Goal: Information Seeking & Learning: Learn about a topic

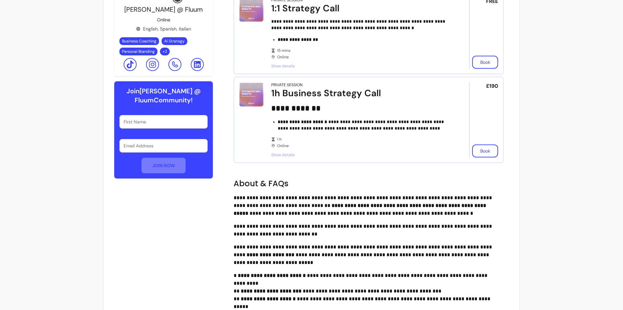
scroll to position [108, 0]
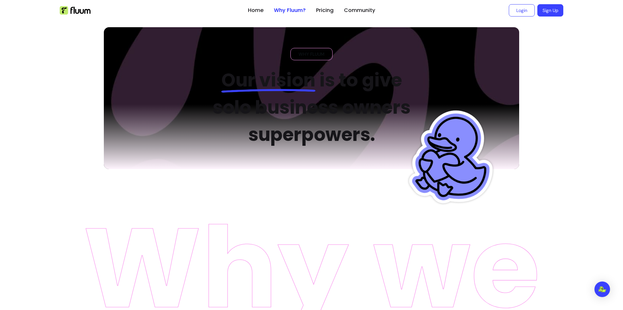
drag, startPoint x: 255, startPoint y: 13, endPoint x: 271, endPoint y: 17, distance: 16.6
click at [255, 13] on link "Home" at bounding box center [256, 10] width 16 height 8
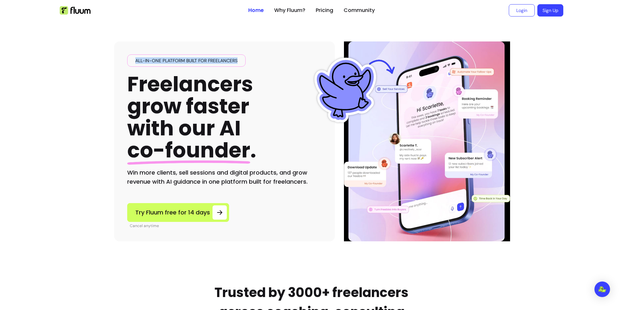
click at [118, 70] on div "All-in-one platform built for freelancers Freelancers grow faster with our AI c…" at bounding box center [224, 142] width 221 height 200
drag, startPoint x: 92, startPoint y: 79, endPoint x: 95, endPoint y: 79, distance: 3.6
drag, startPoint x: 242, startPoint y: 61, endPoint x: 77, endPoint y: 64, distance: 164.8
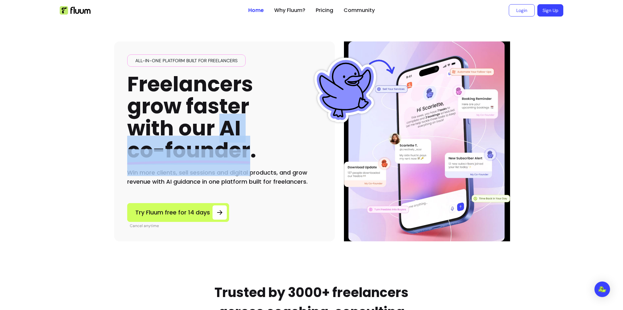
drag, startPoint x: 249, startPoint y: 156, endPoint x: 215, endPoint y: 129, distance: 43.9
click at [215, 129] on h1 "Freelancers grow faster with our AI co-founder ." at bounding box center [191, 117] width 129 height 89
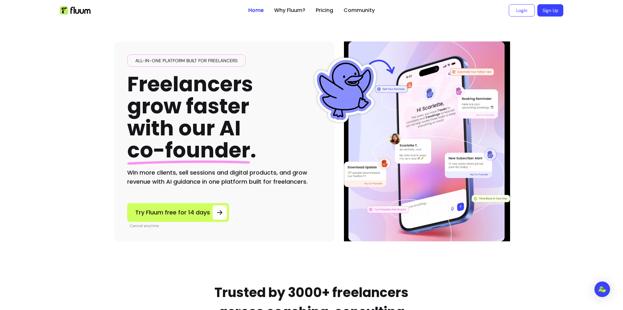
click at [123, 132] on div "All-in-one platform built for freelancers Freelancers grow faster with our AI c…" at bounding box center [224, 142] width 221 height 200
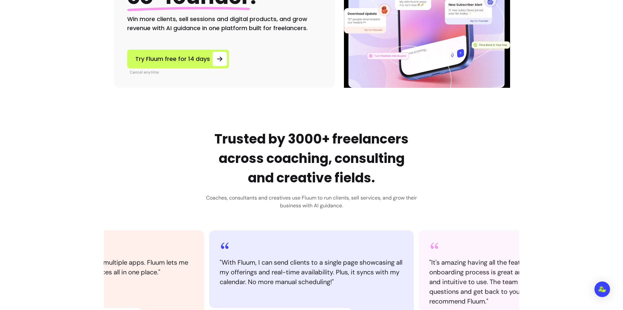
scroll to position [162, 0]
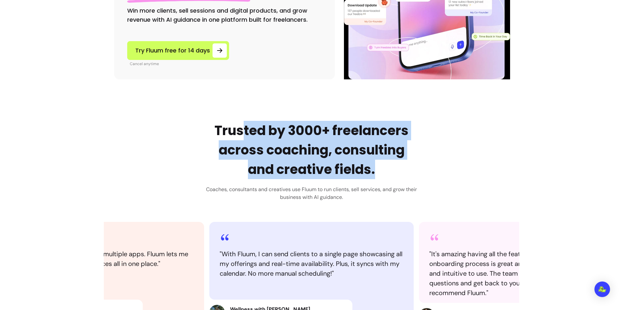
drag, startPoint x: 252, startPoint y: 131, endPoint x: 416, endPoint y: 173, distance: 168.8
click at [402, 176] on h2 "Trusted by 3000+ freelancers across coaching, consulting and creative fields." at bounding box center [311, 150] width 211 height 58
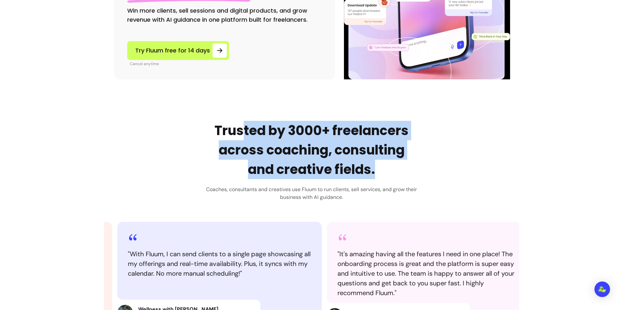
click at [453, 168] on div "Trusted by 3000+ freelancers across coaching, consulting and creative fields. C…" at bounding box center [311, 233] width 415 height 224
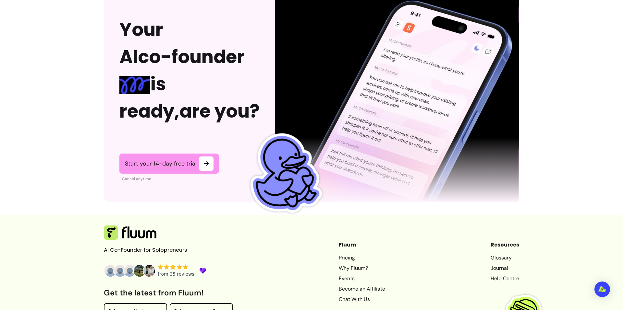
scroll to position [1594, 0]
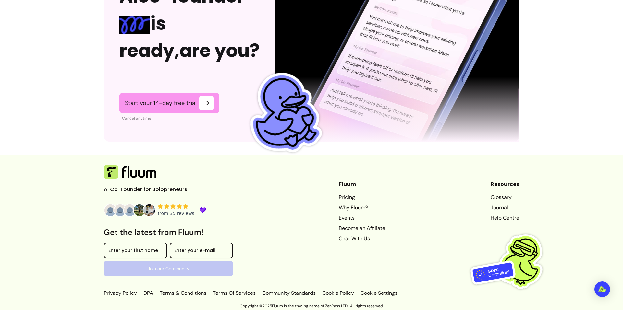
click at [165, 187] on p "AI Co-Founder for Solopreneurs" at bounding box center [152, 190] width 97 height 8
drag, startPoint x: 350, startPoint y: 197, endPoint x: 340, endPoint y: 200, distance: 9.8
click at [349, 197] on link "Pricing" at bounding box center [362, 198] width 46 height 8
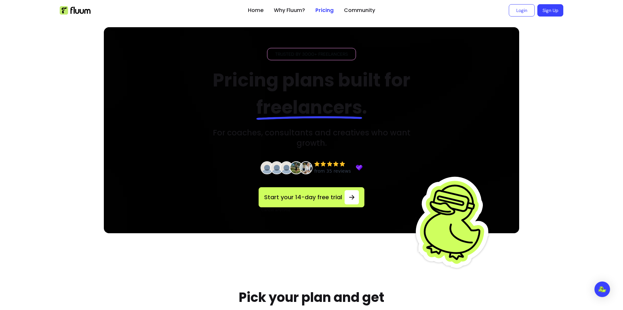
click at [266, 12] on ul "Home Why Fluum? Pricing Community" at bounding box center [311, 10] width 127 height 21
drag, startPoint x: 258, startPoint y: 13, endPoint x: 261, endPoint y: 13, distance: 3.6
click at [258, 13] on link "Home" at bounding box center [256, 10] width 16 height 8
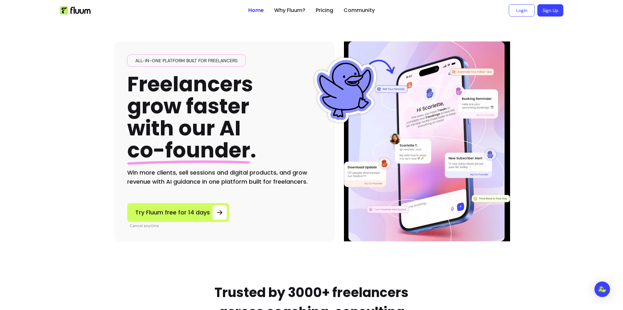
drag, startPoint x: 597, startPoint y: 98, endPoint x: 540, endPoint y: 78, distance: 60.4
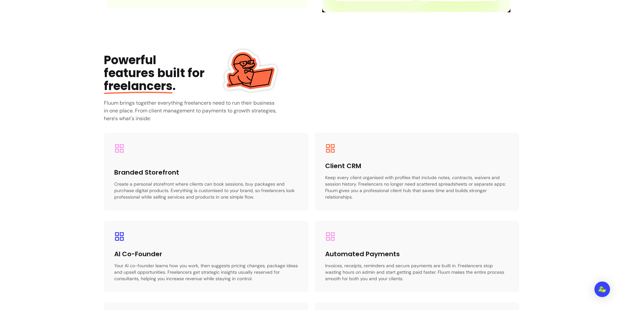
scroll to position [757, 0]
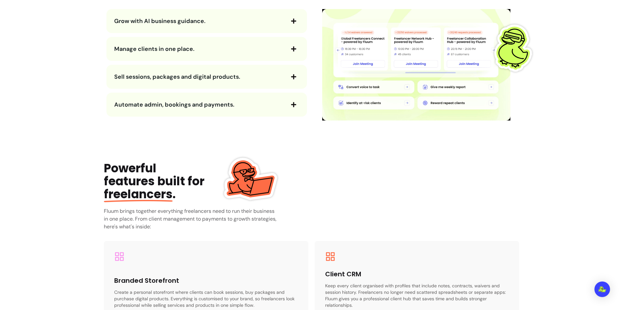
drag, startPoint x: 541, startPoint y: 111, endPoint x: 534, endPoint y: 107, distance: 8.0
click at [542, 111] on main "All-in-one platform built for freelancers Freelancers grow faster with our AI c…" at bounding box center [311, 128] width 623 height 1728
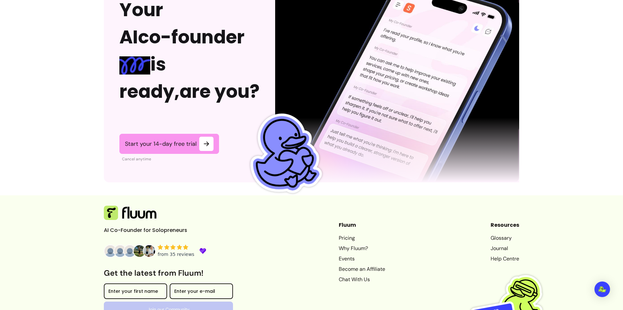
scroll to position [1594, 0]
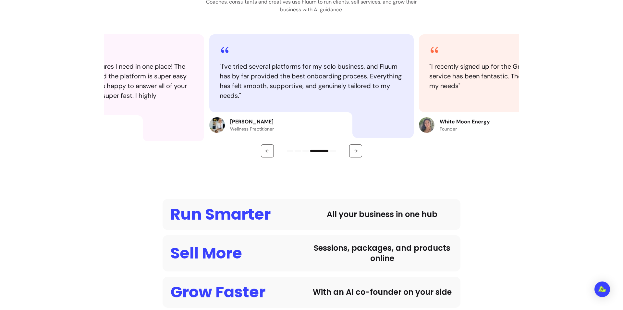
scroll to position [350, 0]
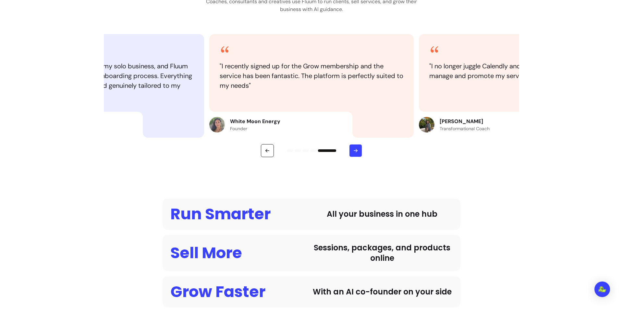
click at [356, 147] on button "button" at bounding box center [355, 150] width 13 height 13
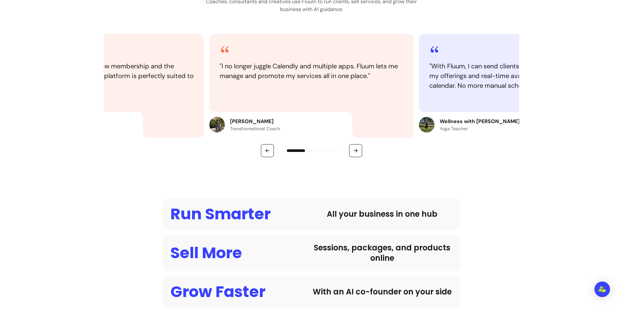
click at [348, 70] on blockquote "" I no longer juggle Calendly and multiple apps. Fluum lets me manage and promo…" at bounding box center [312, 70] width 184 height 19
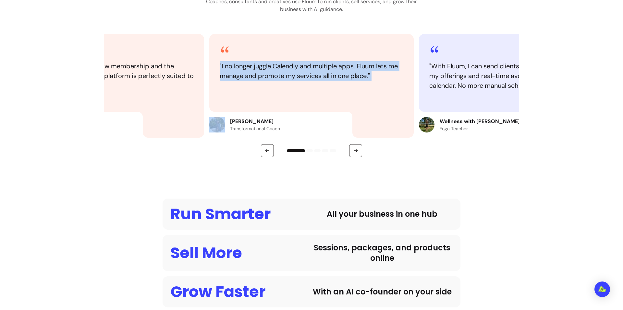
click at [348, 70] on blockquote "" I no longer juggle Calendly and multiple apps. Fluum lets me manage and promo…" at bounding box center [312, 70] width 184 height 19
click at [318, 73] on blockquote "" I no longer juggle Calendly and multiple apps. Fluum lets me manage and promo…" at bounding box center [312, 70] width 184 height 19
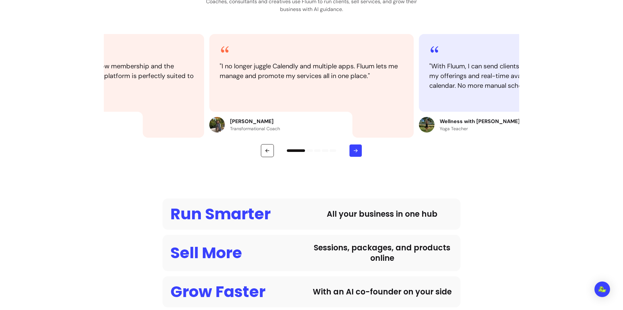
click at [353, 151] on icon "button" at bounding box center [356, 151] width 6 height 6
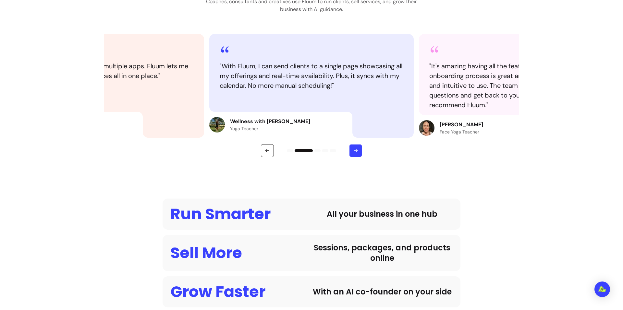
click at [353, 149] on icon "button" at bounding box center [356, 151] width 6 height 6
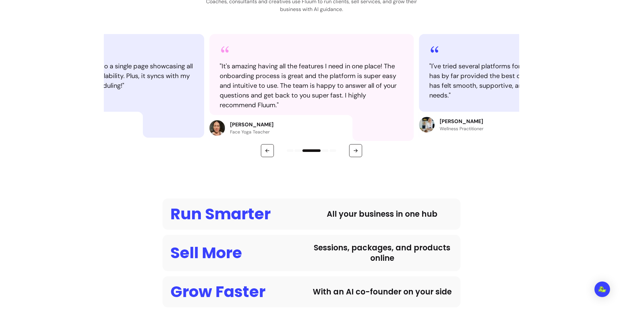
click at [267, 79] on blockquote "" It's amazing having all the features I need in one place! The onboarding proc…" at bounding box center [312, 85] width 184 height 49
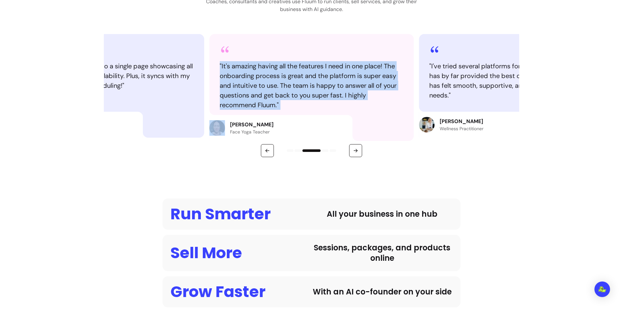
click at [267, 79] on blockquote "" It's amazing having all the features I need in one place! The onboarding proc…" at bounding box center [312, 85] width 184 height 49
click at [322, 100] on blockquote "" It's amazing having all the features I need in one place! The onboarding proc…" at bounding box center [312, 85] width 184 height 49
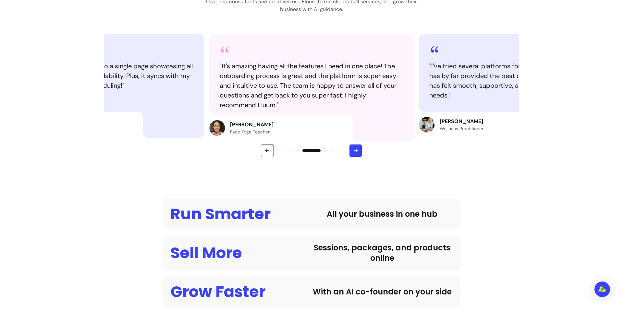
click at [353, 152] on icon "button" at bounding box center [356, 151] width 6 height 6
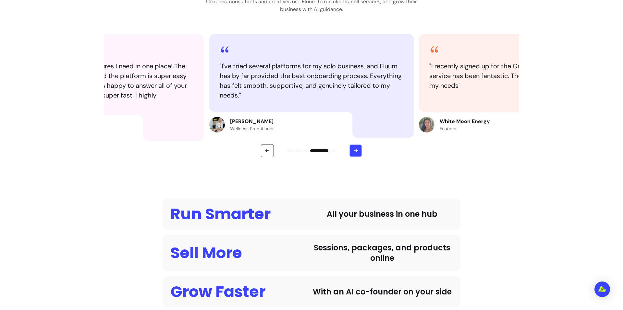
click at [353, 152] on icon "button" at bounding box center [356, 151] width 6 height 6
